Goal: Task Accomplishment & Management: Manage account settings

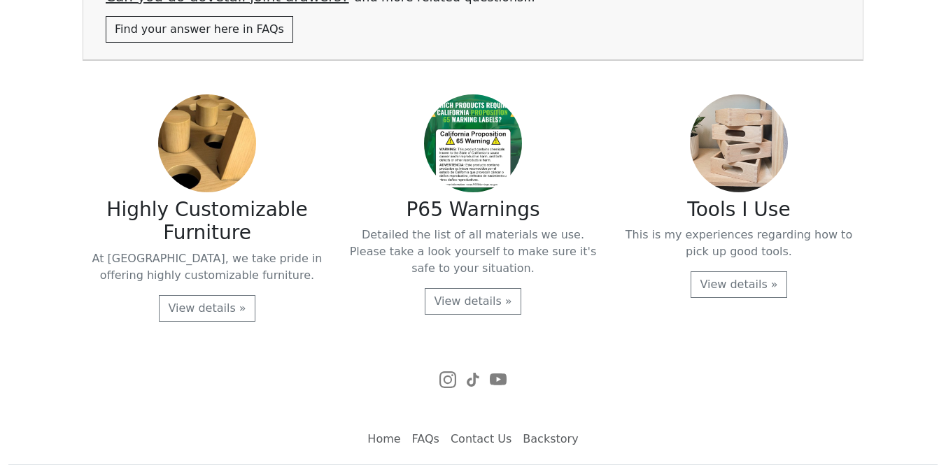
scroll to position [3008, 0]
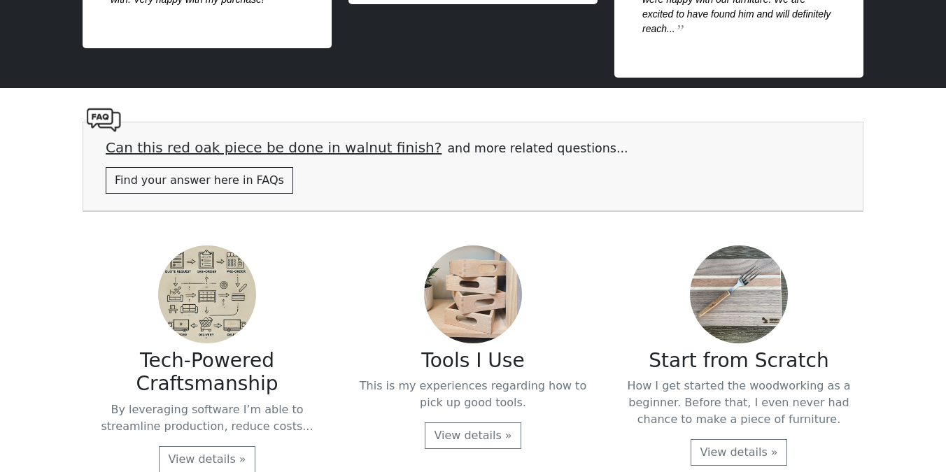
scroll to position [3008, 0]
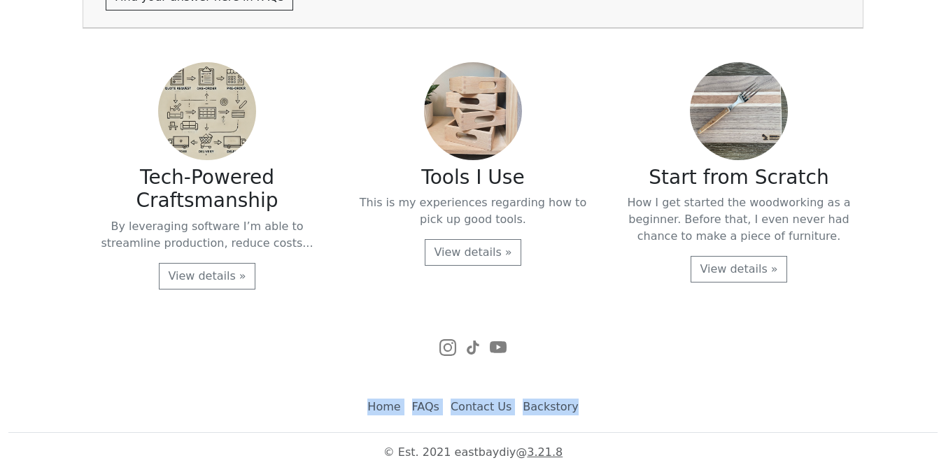
drag, startPoint x: 349, startPoint y: 409, endPoint x: 651, endPoint y: 409, distance: 301.5
click at [651, 409] on ul "Home FAQs Contact Us Backstory" at bounding box center [472, 413] width 929 height 40
click at [622, 345] on div at bounding box center [473, 346] width 781 height 25
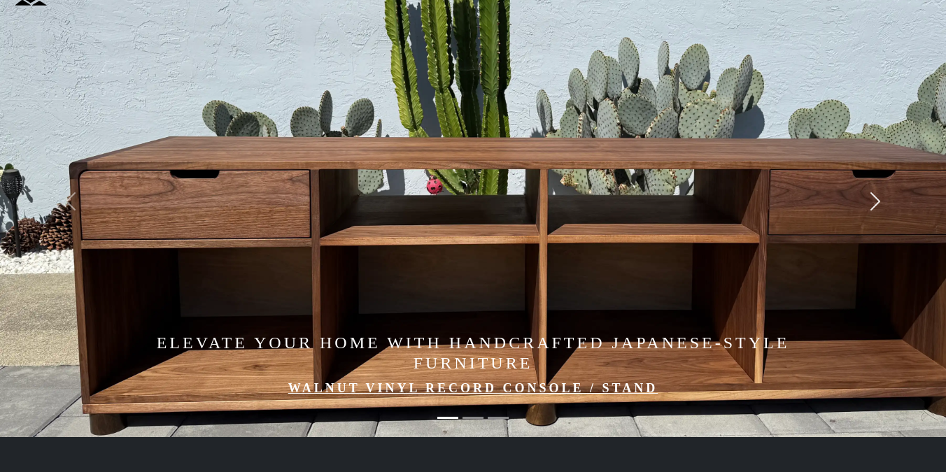
scroll to position [0, 0]
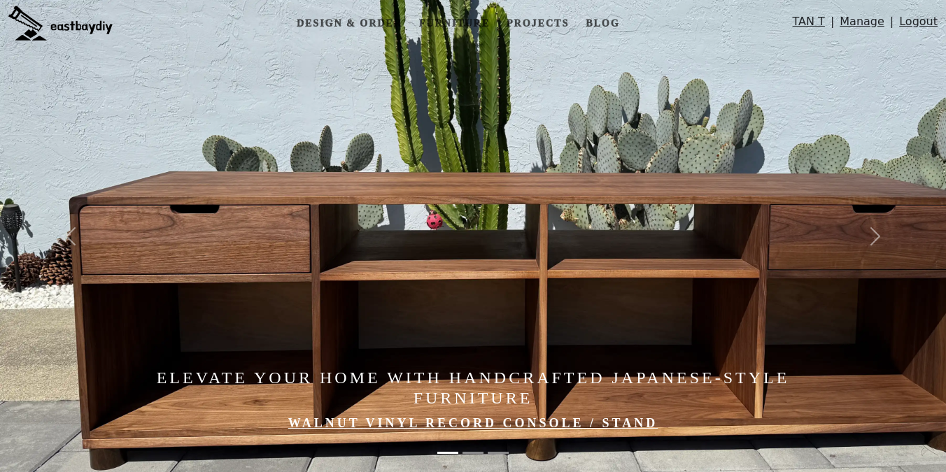
click at [868, 24] on link "Manage" at bounding box center [862, 24] width 45 height 23
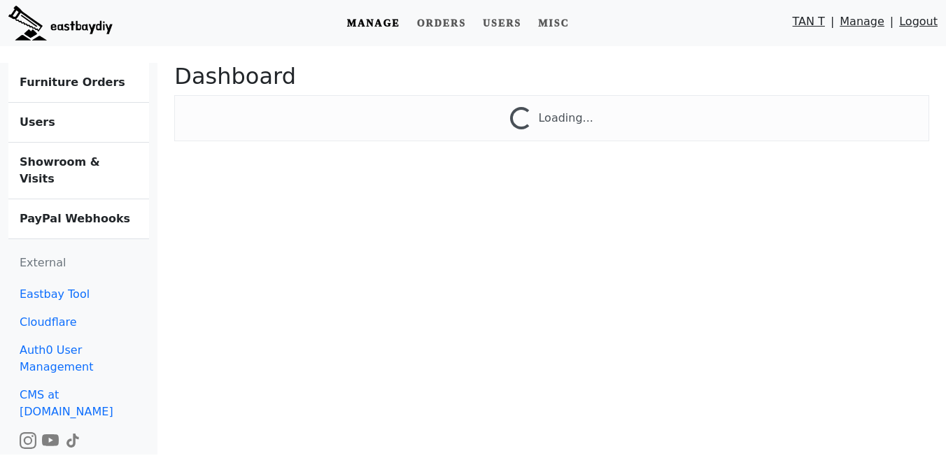
click at [59, 160] on b "Showroom & Visits" at bounding box center [60, 170] width 80 height 30
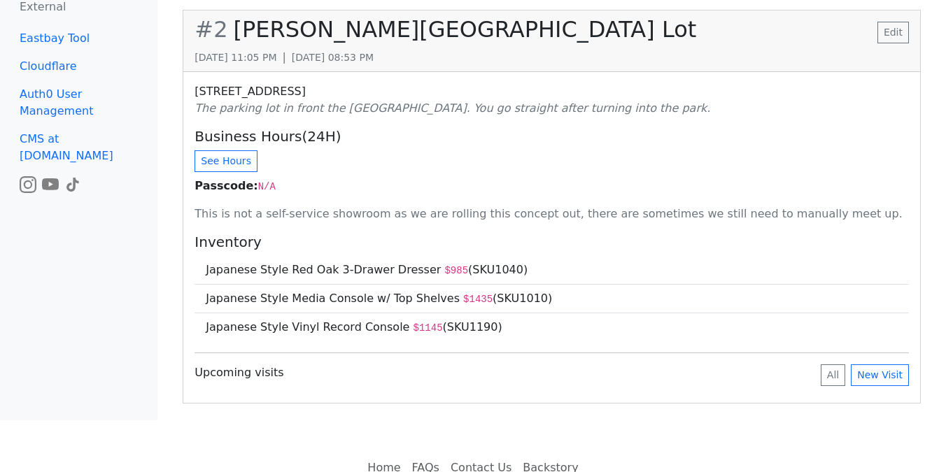
scroll to position [476, 0]
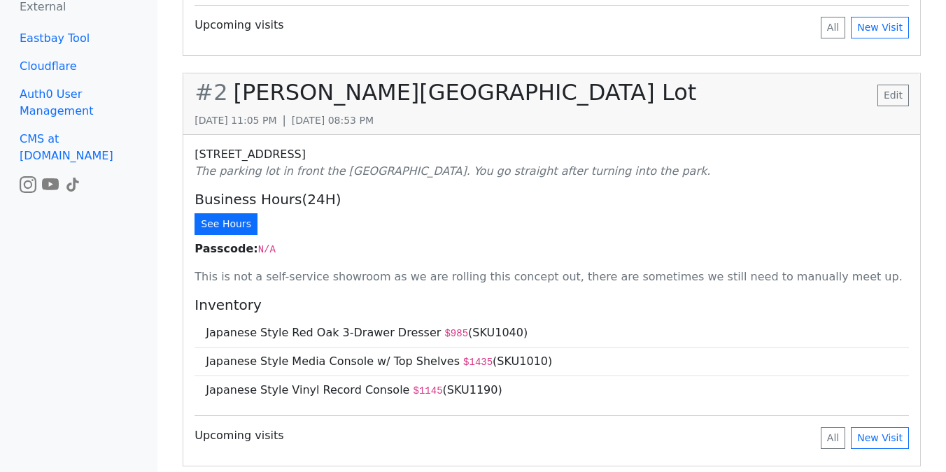
click at [227, 213] on button "See Hours" at bounding box center [225, 224] width 63 height 22
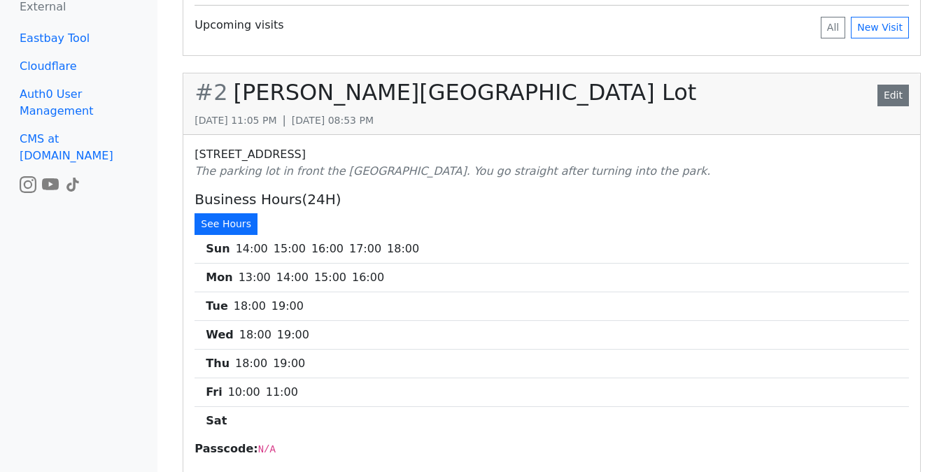
click at [888, 85] on link "Edit" at bounding box center [892, 96] width 31 height 22
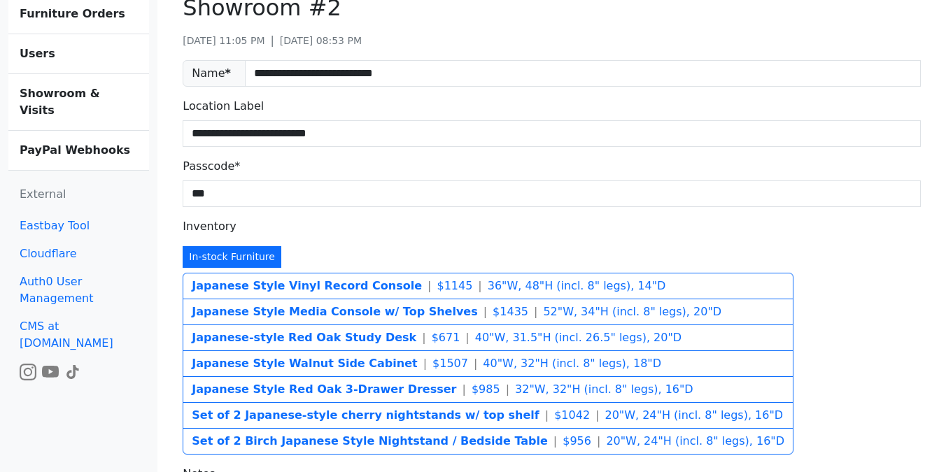
scroll to position [76, 0]
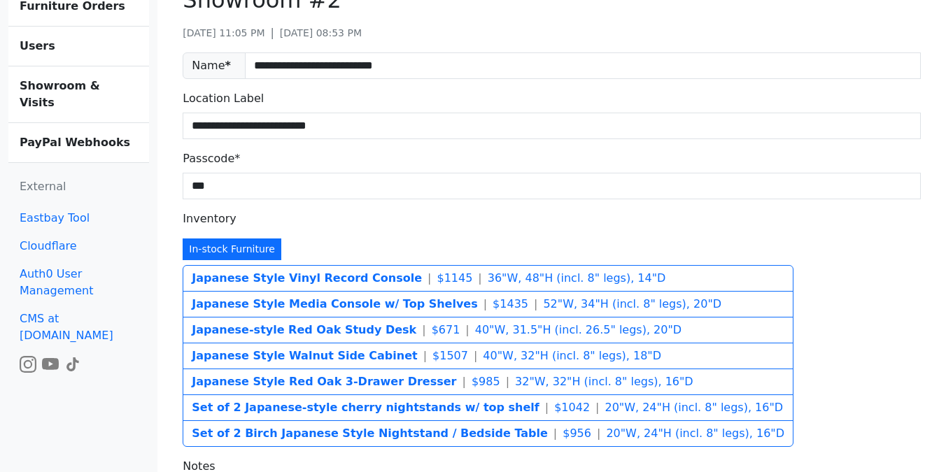
click at [362, 274] on b "Japanese Style Vinyl Record Console" at bounding box center [307, 277] width 230 height 13
click at [398, 297] on b "Japanese Style Media Console w/ Top Shelves" at bounding box center [334, 303] width 285 height 13
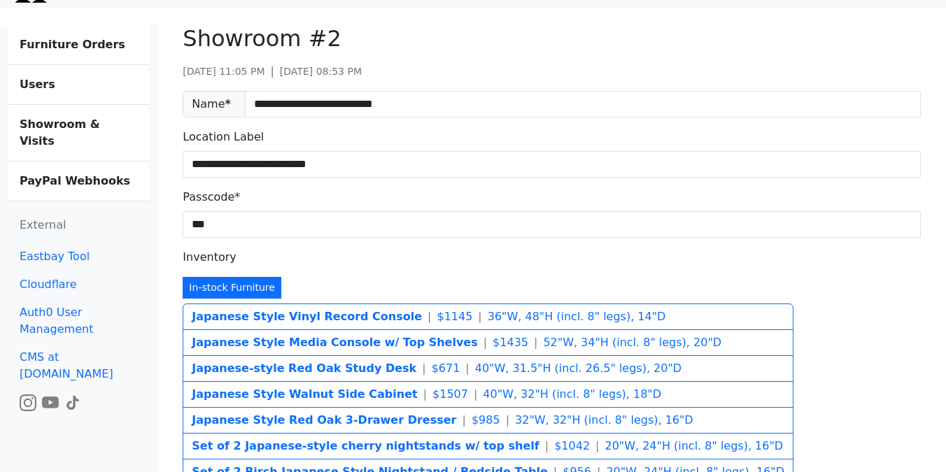
scroll to position [11, 0]
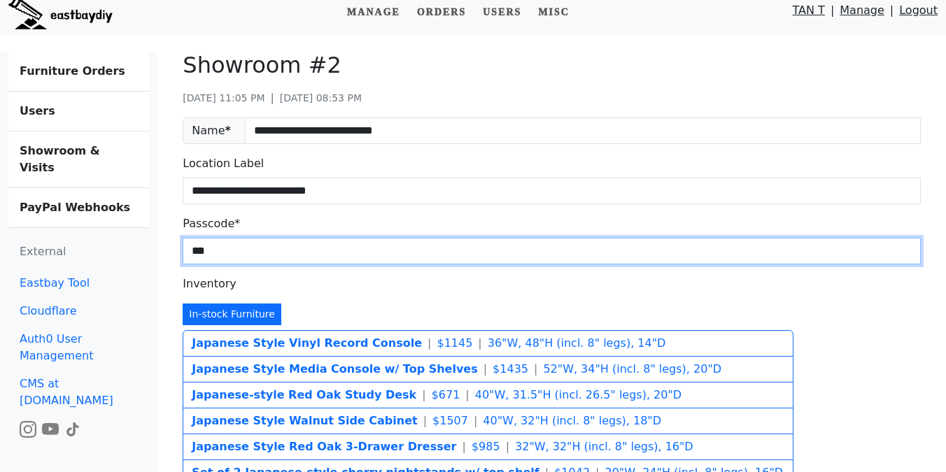
click at [529, 240] on input "***" at bounding box center [552, 251] width 738 height 27
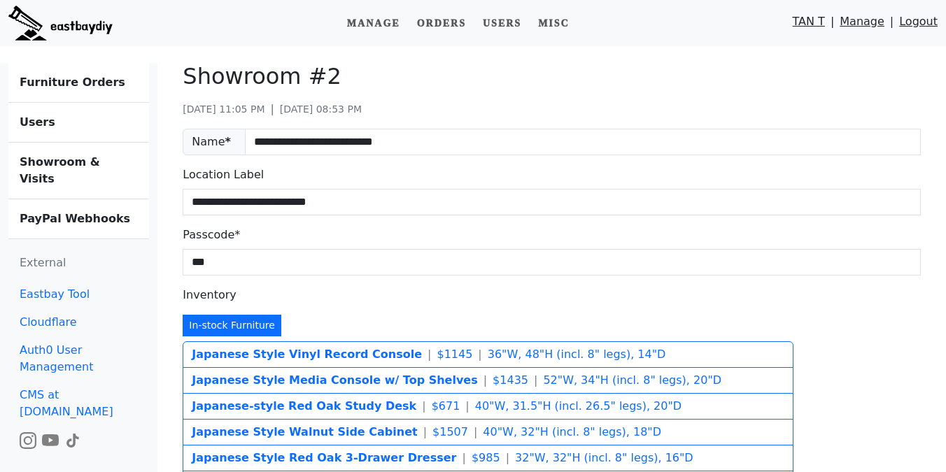
scroll to position [11, 0]
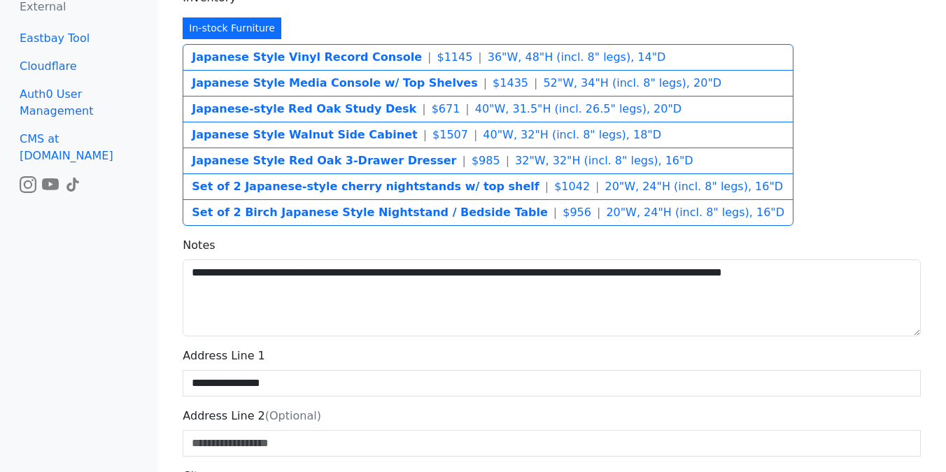
scroll to position [343, 0]
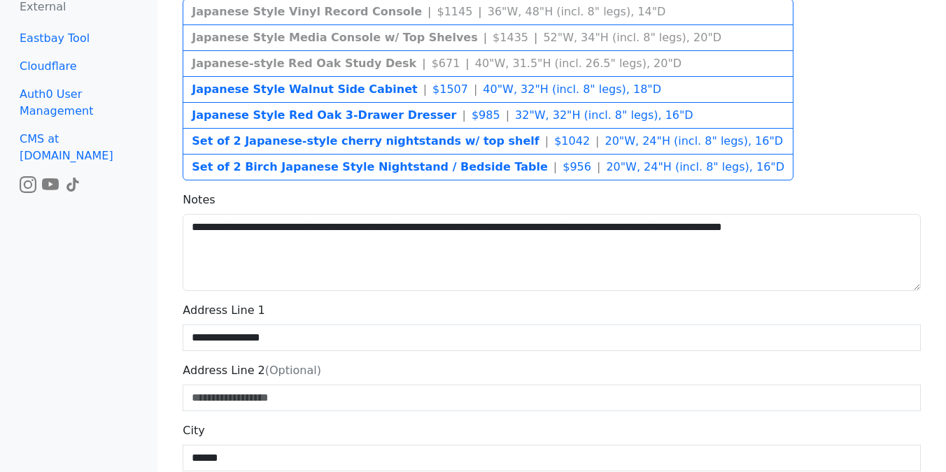
scroll to position [261, 0]
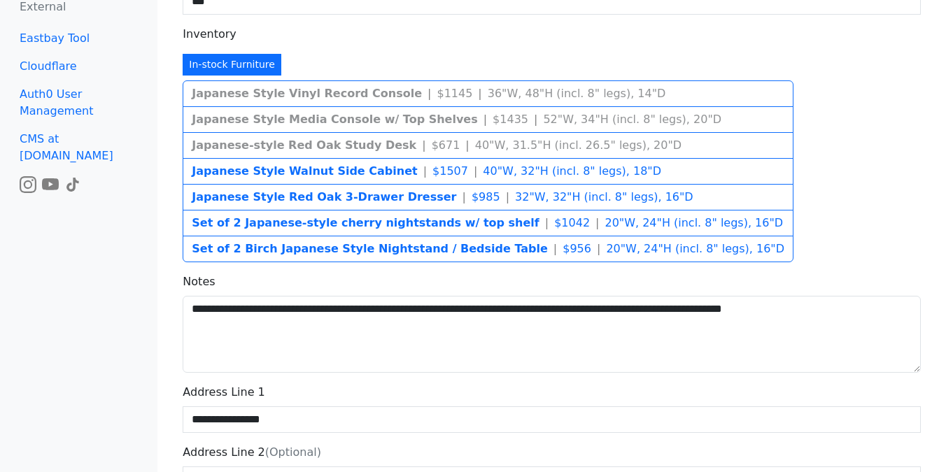
click at [437, 95] on span "$ 1145" at bounding box center [455, 93] width 36 height 13
click at [423, 118] on b "Japanese Style Media Console w/ Top Shelves" at bounding box center [334, 119] width 285 height 13
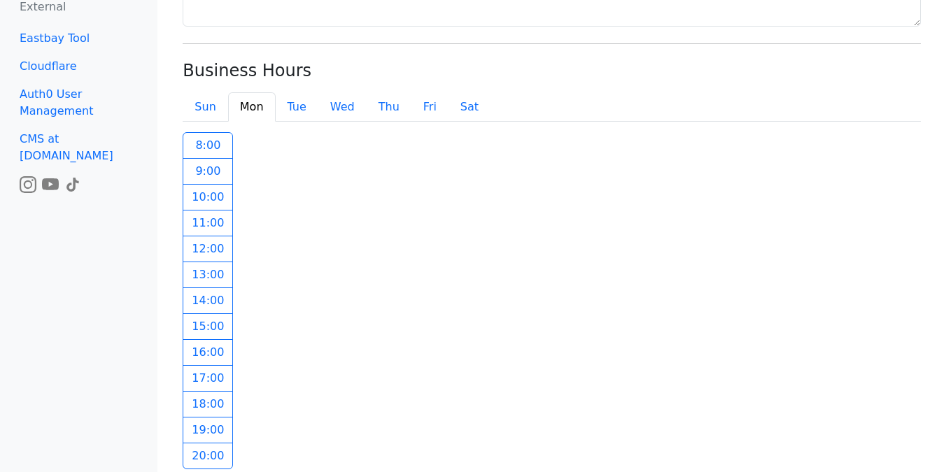
scroll to position [1103, 0]
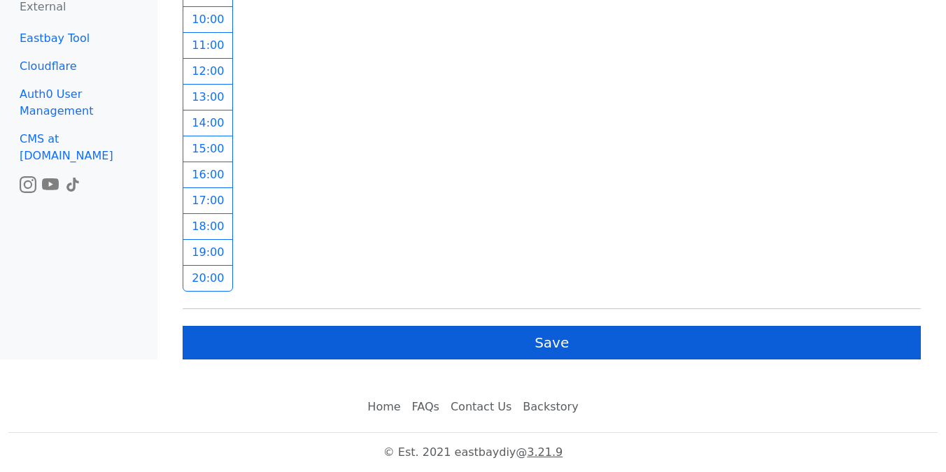
click at [431, 348] on button "Save" at bounding box center [552, 343] width 738 height 34
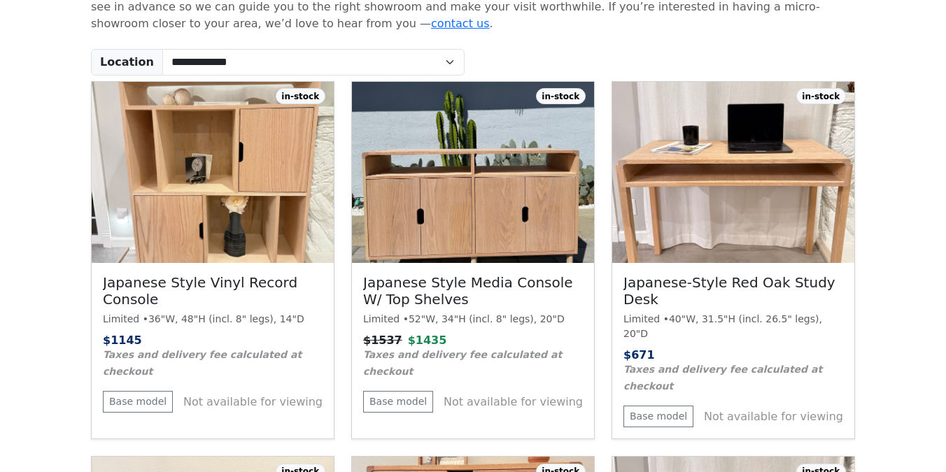
scroll to position [405, 0]
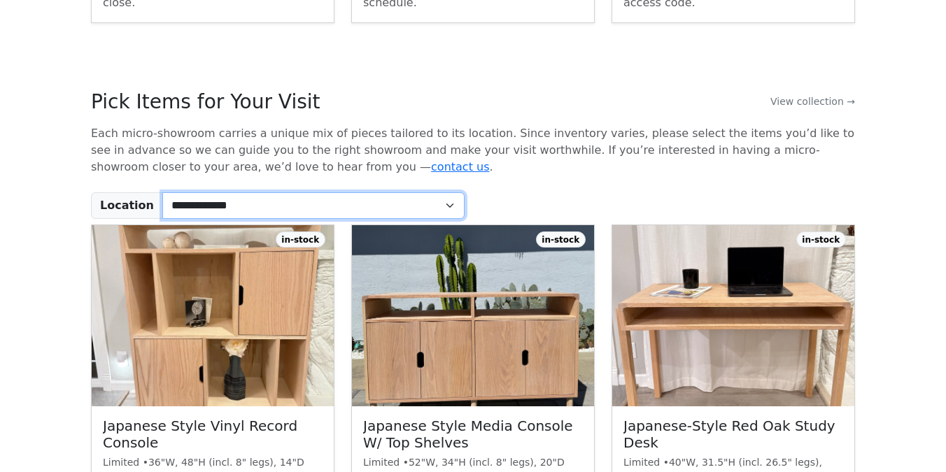
click at [241, 193] on select "**********" at bounding box center [313, 205] width 302 height 27
click at [162, 192] on select "**********" at bounding box center [313, 205] width 302 height 27
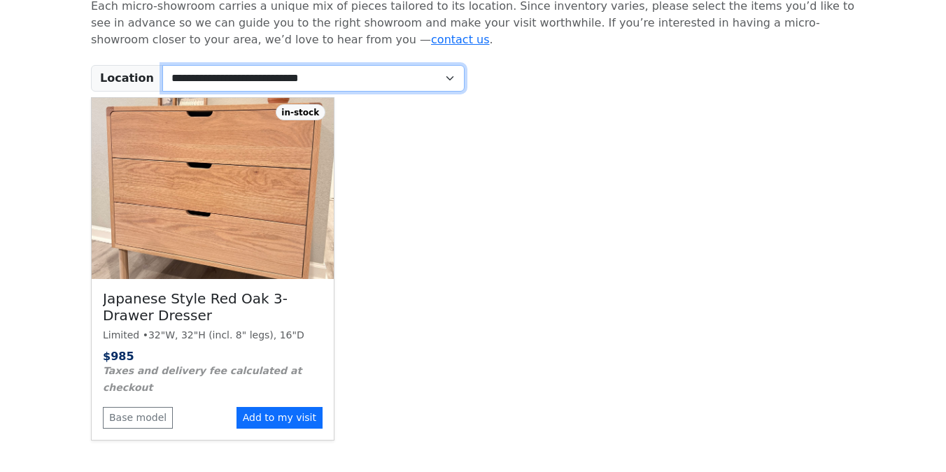
scroll to position [406, 0]
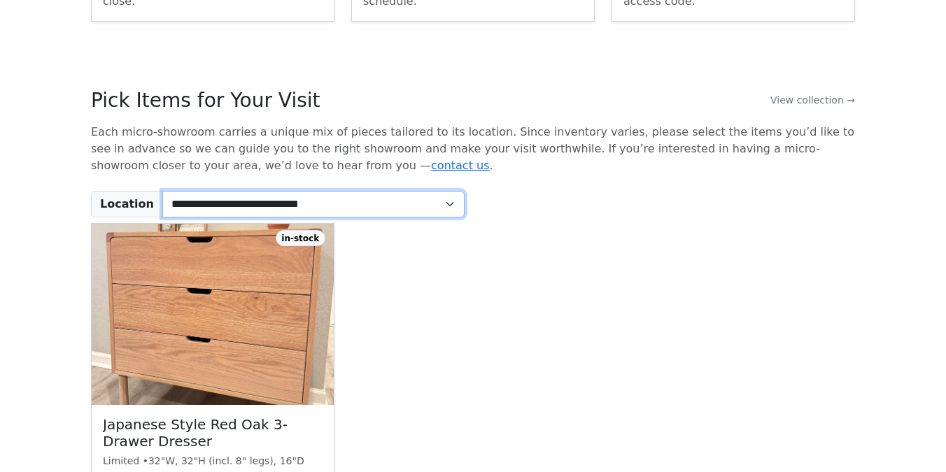
click at [368, 206] on select "**********" at bounding box center [313, 204] width 302 height 27
select select "*"
click at [162, 191] on select "**********" at bounding box center [313, 204] width 302 height 27
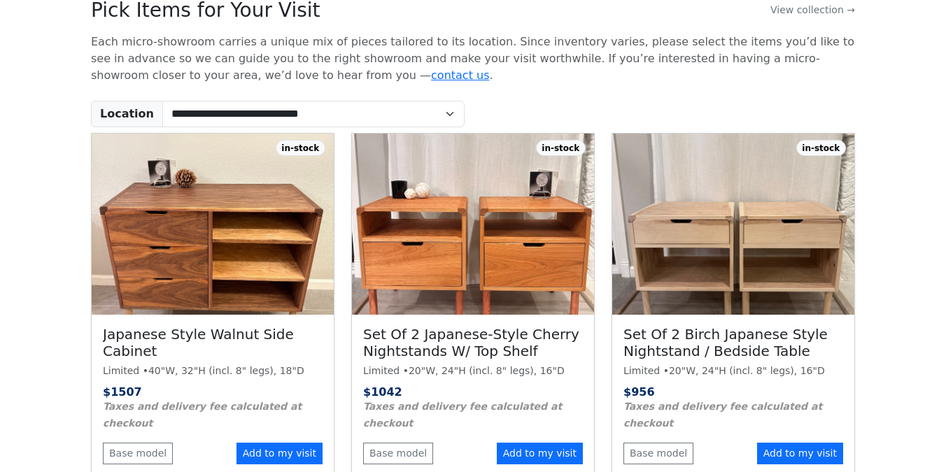
click at [608, 63] on p "Each micro-showroom carries a unique mix of pieces tailored to its location. Si…" at bounding box center [473, 59] width 764 height 50
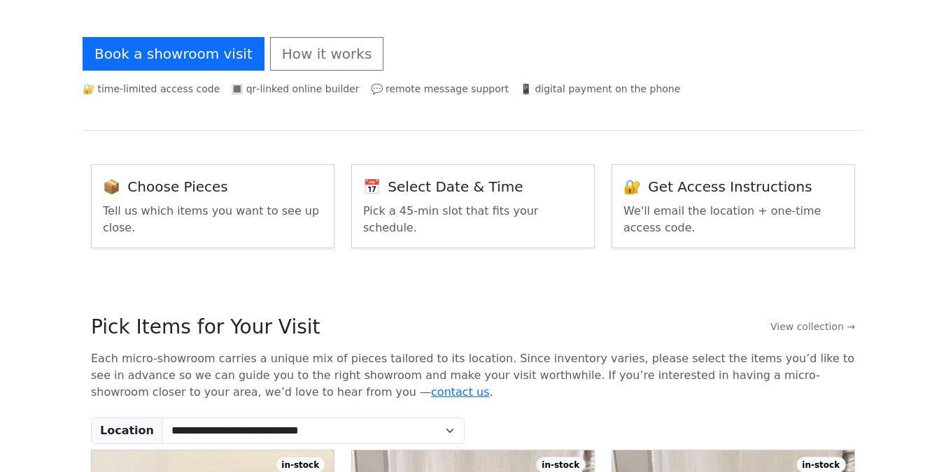
scroll to position [94, 0]
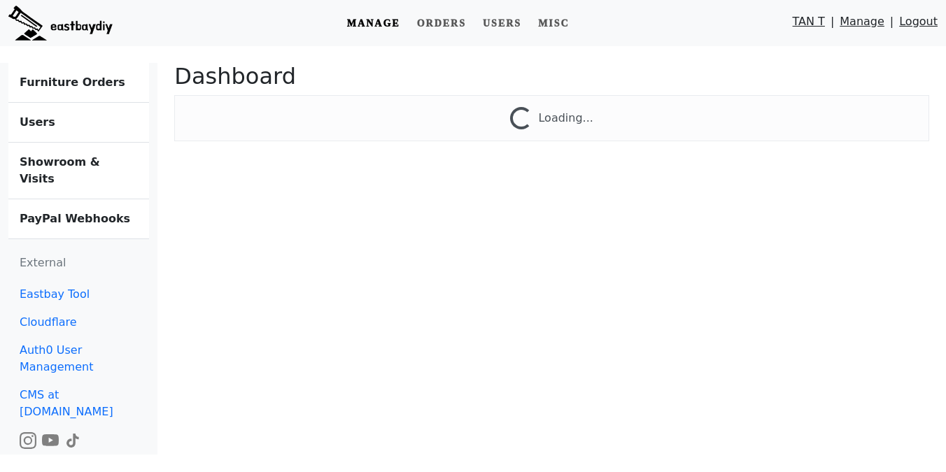
click at [88, 157] on b "Showroom & Visits" at bounding box center [60, 170] width 80 height 30
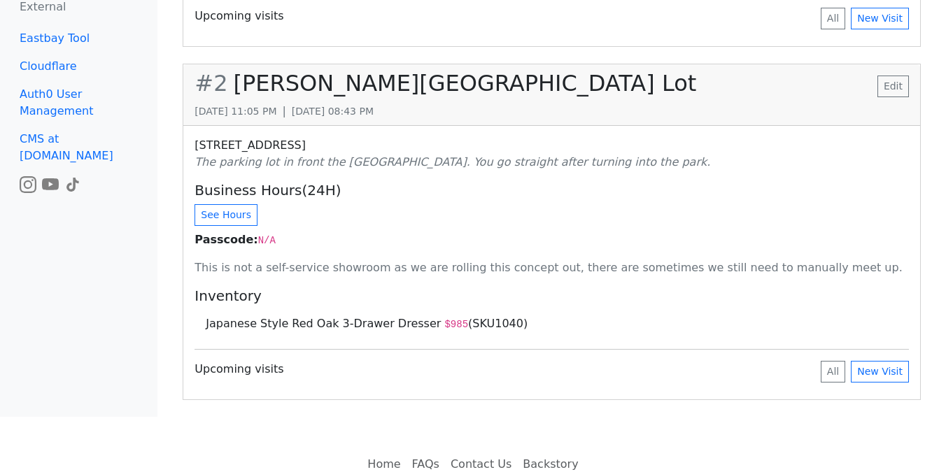
scroll to position [516, 0]
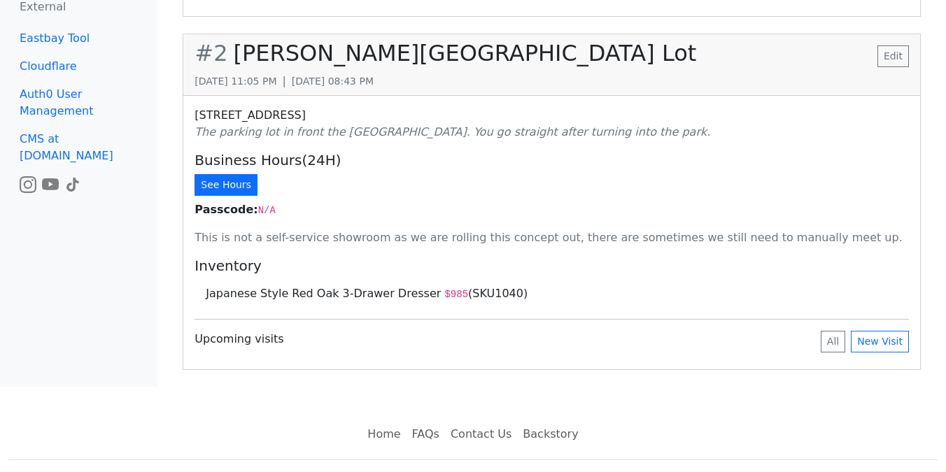
click at [222, 174] on button "See Hours" at bounding box center [225, 185] width 63 height 22
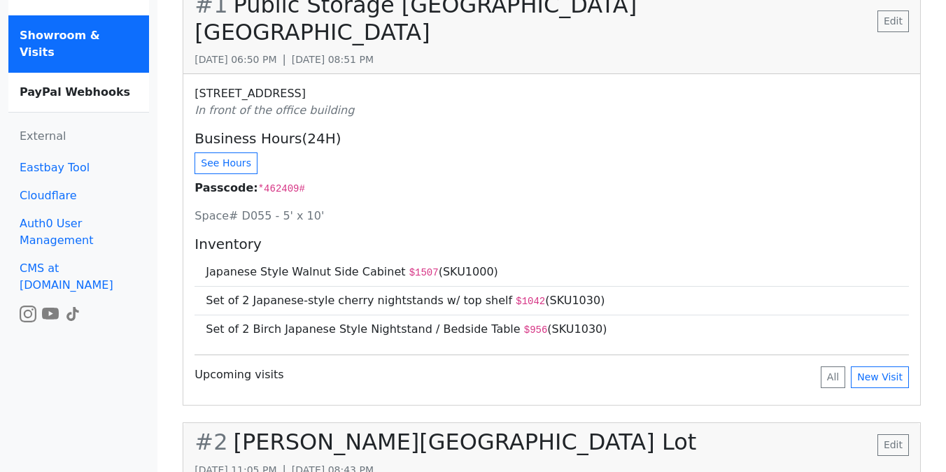
scroll to position [0, 0]
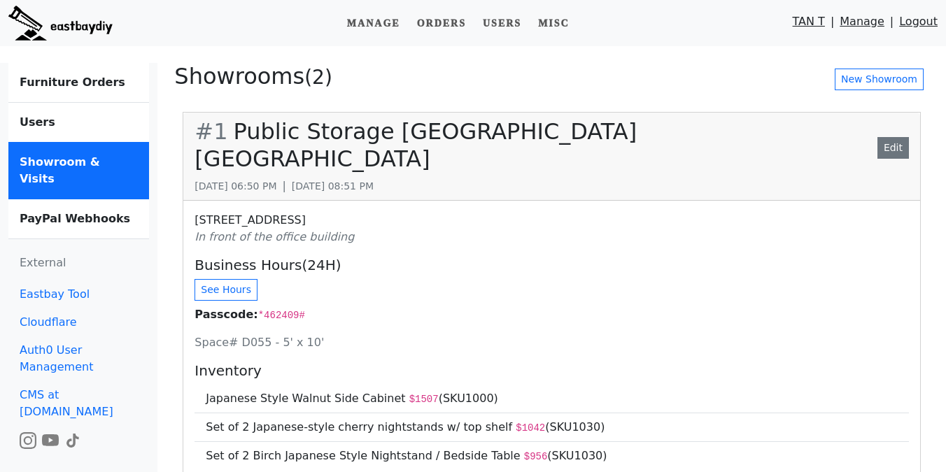
click at [893, 137] on link "Edit" at bounding box center [892, 148] width 31 height 22
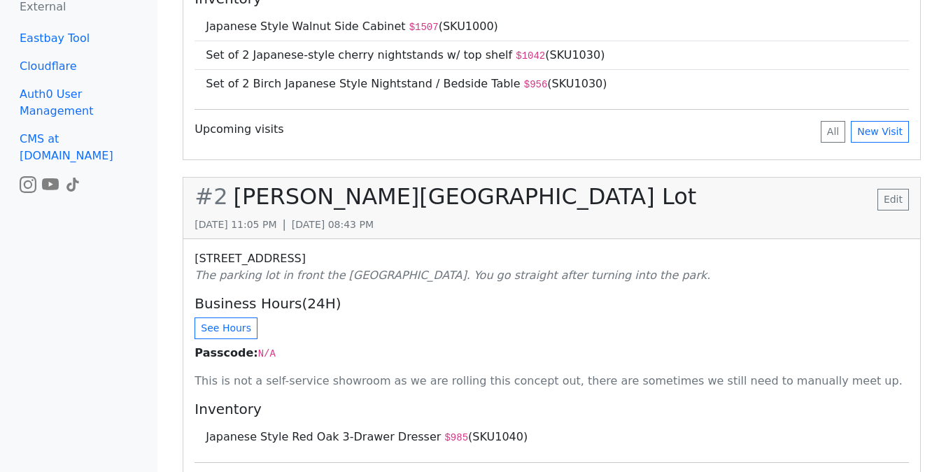
scroll to position [423, 0]
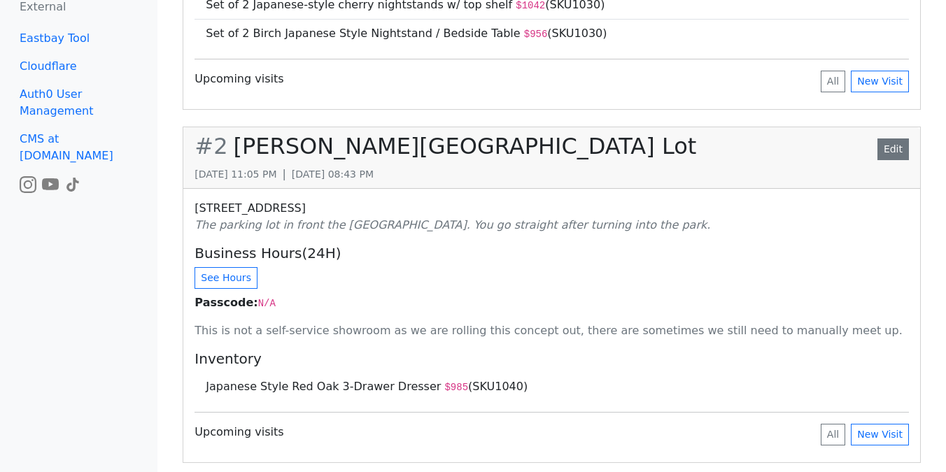
click at [887, 139] on link "Edit" at bounding box center [892, 150] width 31 height 22
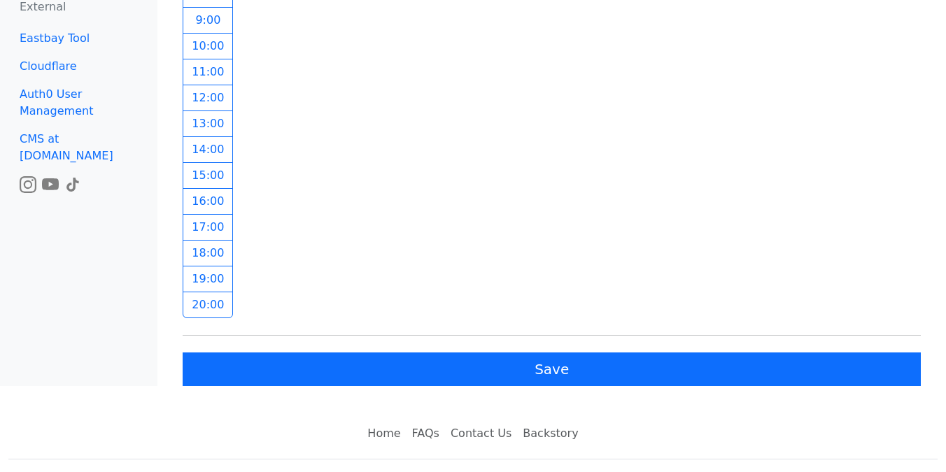
scroll to position [979, 0]
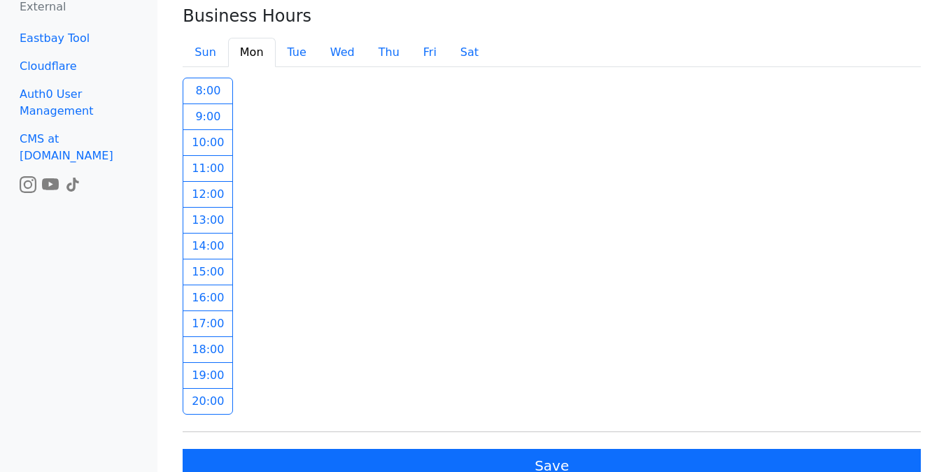
click at [209, 218] on label "13 :00" at bounding box center [208, 220] width 50 height 27
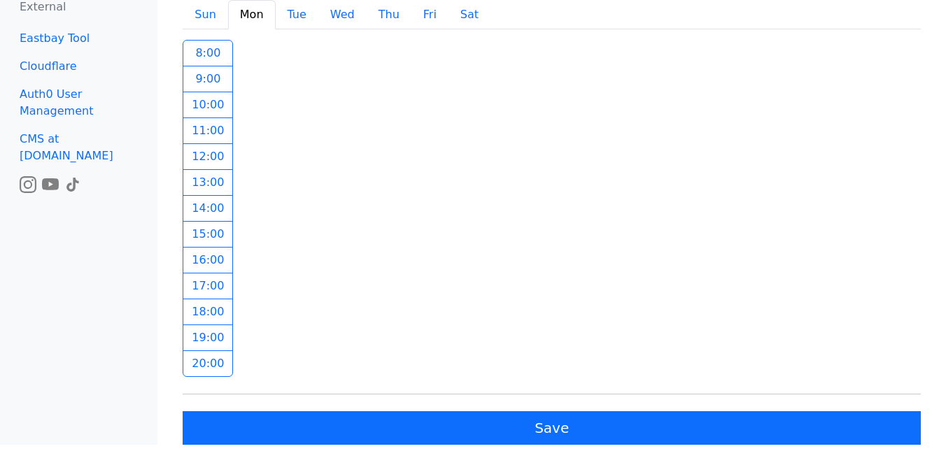
scroll to position [1034, 0]
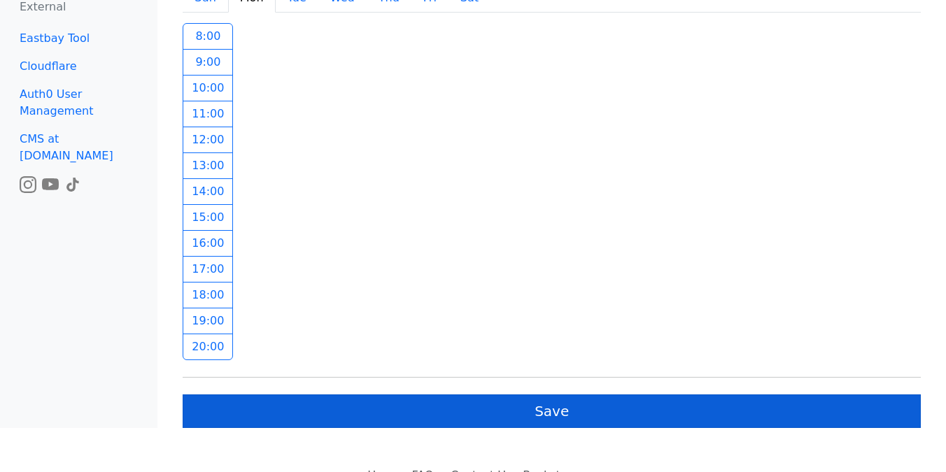
click at [360, 403] on button "Save" at bounding box center [552, 412] width 738 height 34
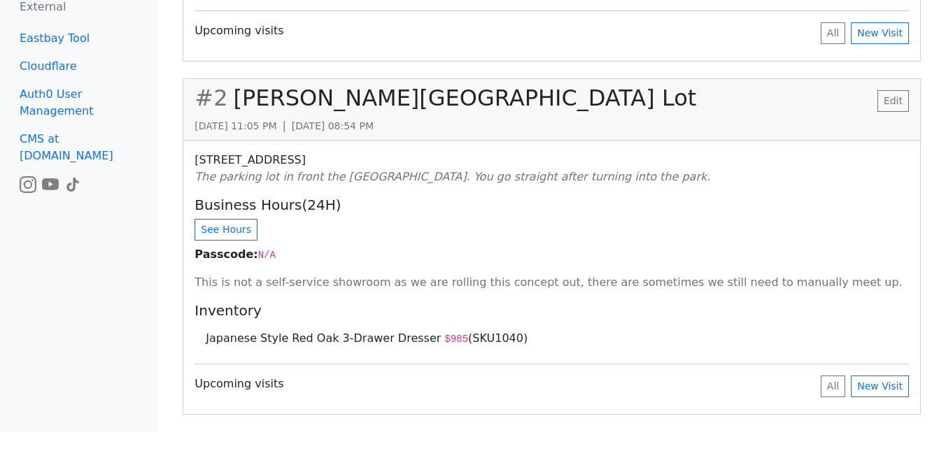
scroll to position [465, 0]
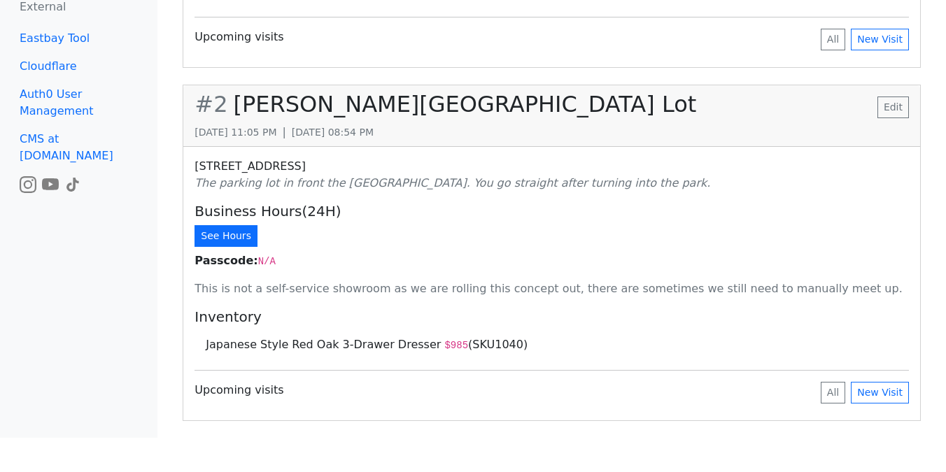
click at [213, 225] on button "See Hours" at bounding box center [225, 236] width 63 height 22
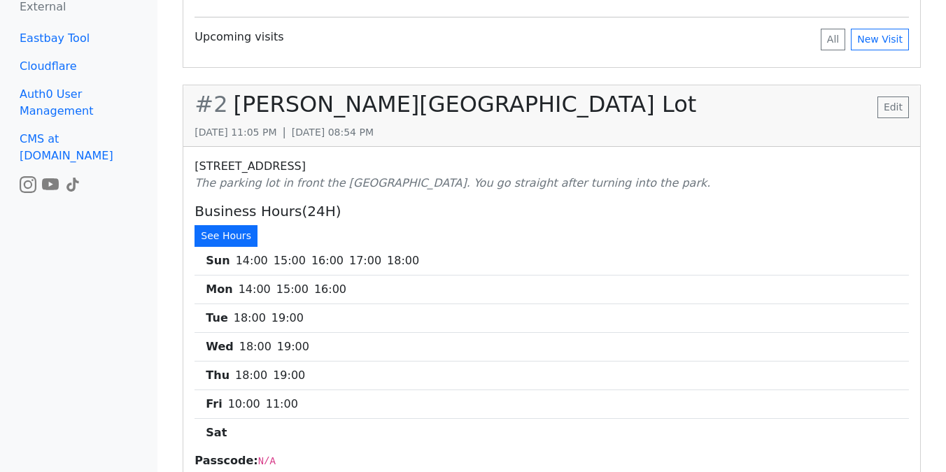
scroll to position [478, 0]
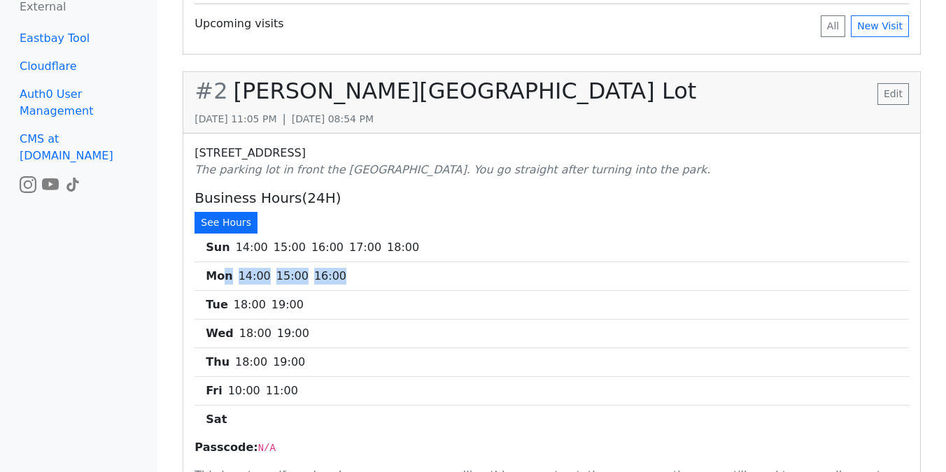
drag, startPoint x: 222, startPoint y: 241, endPoint x: 392, endPoint y: 241, distance: 169.3
click at [392, 262] on li "mon 14 :00 15 :00 16 :00" at bounding box center [551, 276] width 714 height 29
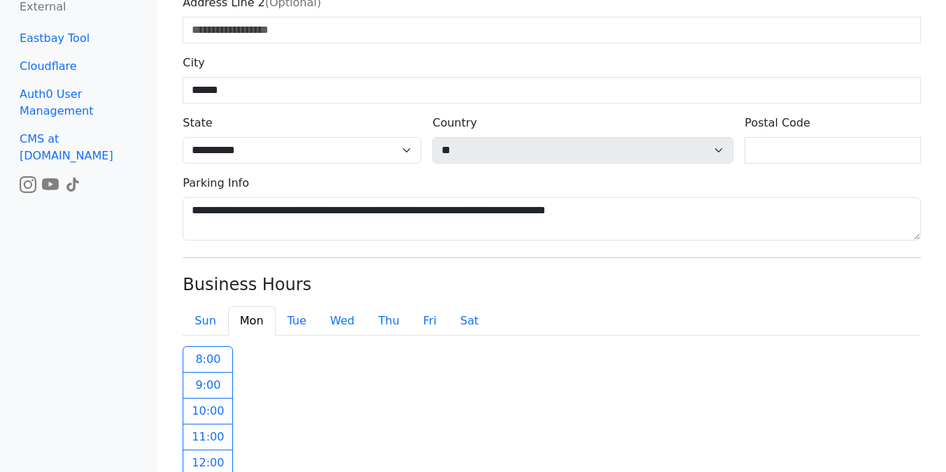
scroll to position [716, 0]
